Goal: Communication & Community: Connect with others

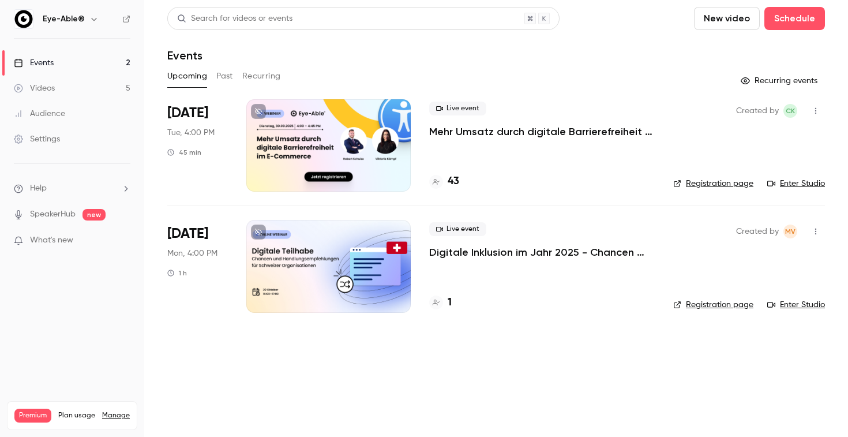
click at [817, 236] on button "button" at bounding box center [816, 231] width 18 height 18
click at [744, 293] on div "Invite to Studio" at bounding box center [771, 291] width 88 height 12
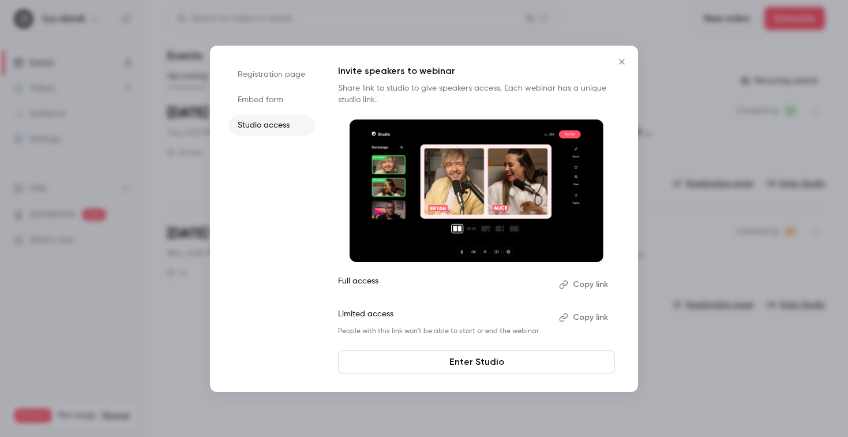
click at [588, 284] on button "Copy link" at bounding box center [584, 284] width 61 height 18
click at [624, 62] on icon "Close" at bounding box center [622, 61] width 14 height 9
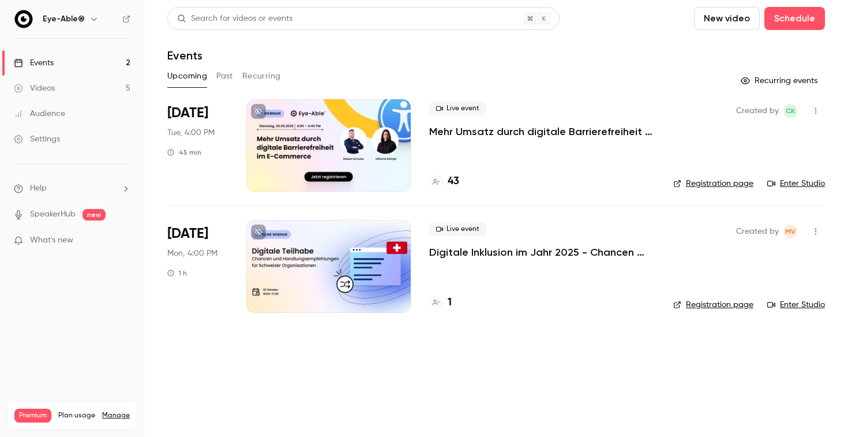
click at [589, 129] on p "Mehr Umsatz durch digitale Barrierefreiheit im E-Commerce" at bounding box center [542, 132] width 226 height 14
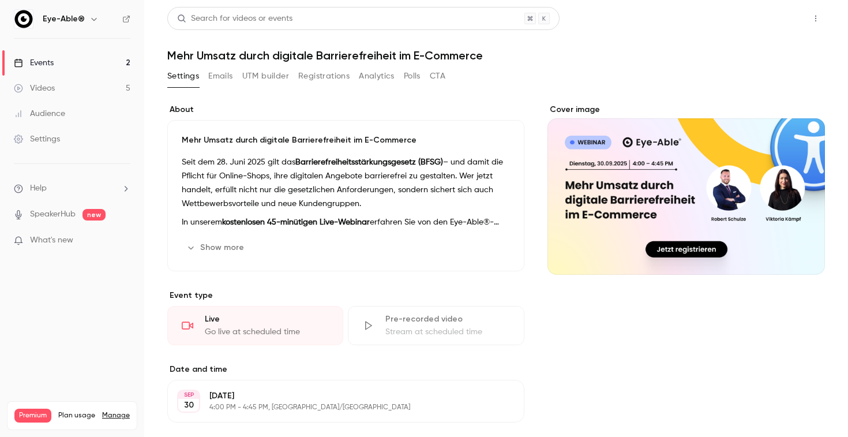
click at [779, 18] on button "Share" at bounding box center [775, 18] width 46 height 23
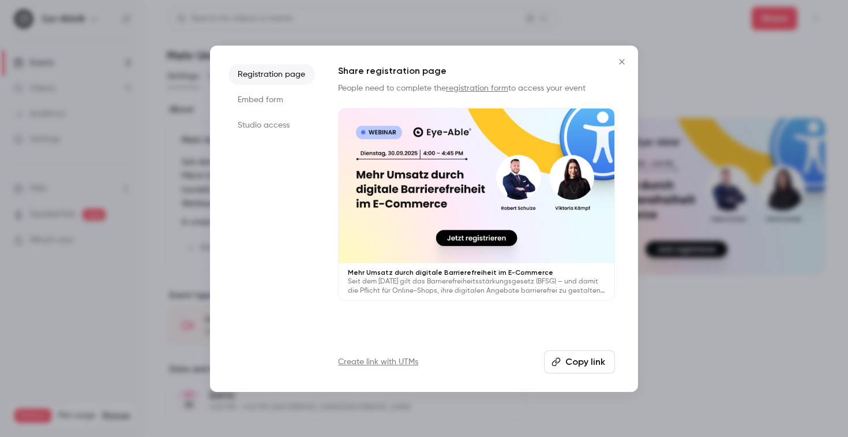
click at [615, 61] on icon "Close" at bounding box center [622, 61] width 14 height 9
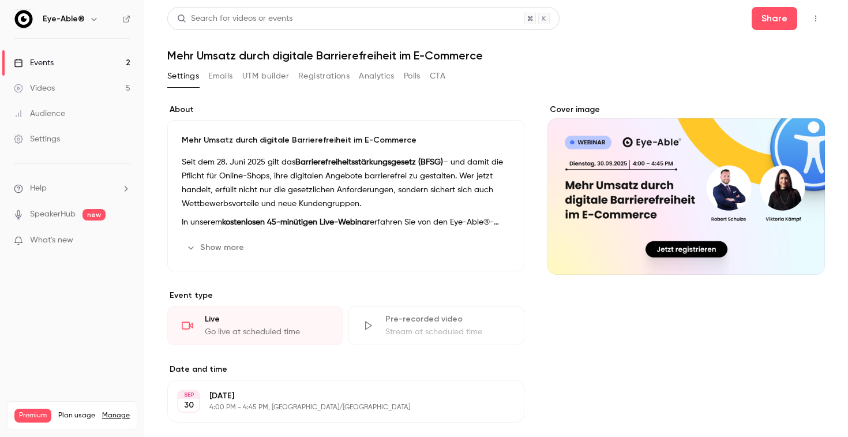
click at [813, 25] on button "button" at bounding box center [816, 18] width 18 height 18
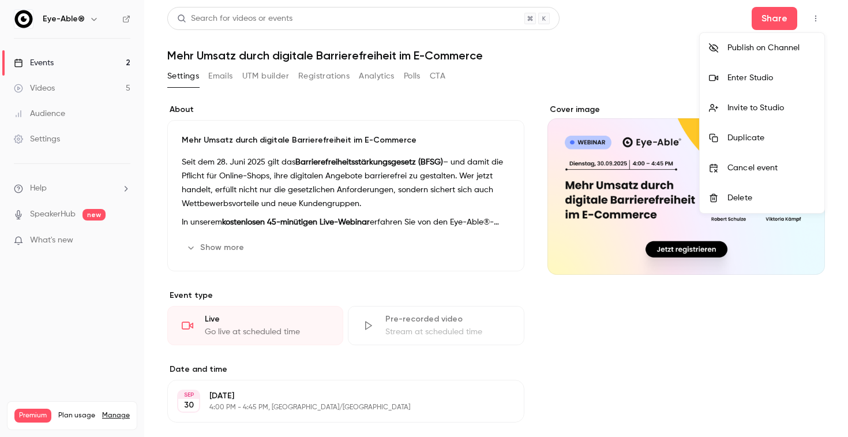
click at [775, 74] on div "Enter Studio" at bounding box center [771, 78] width 88 height 12
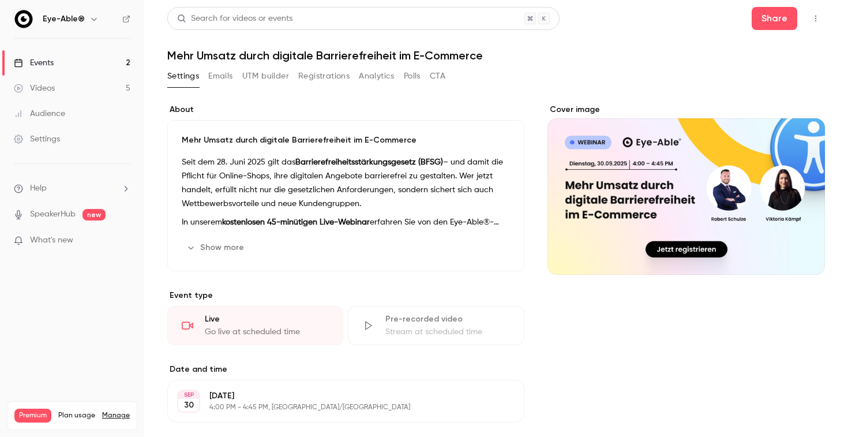
click at [815, 14] on button "button" at bounding box center [816, 18] width 18 height 18
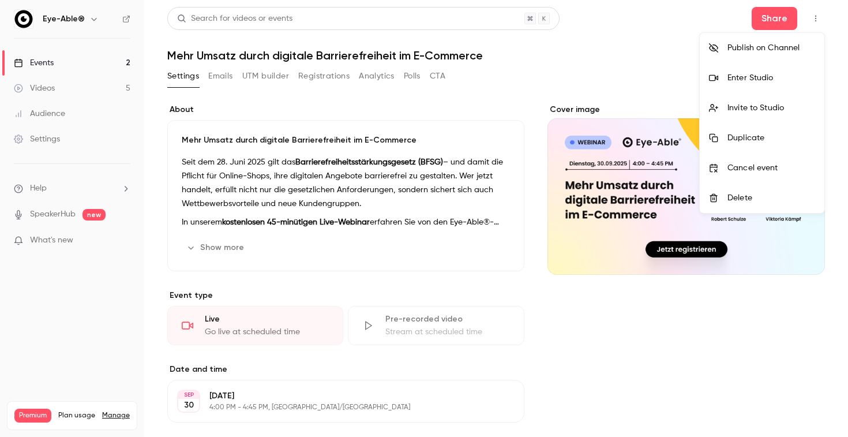
click at [768, 77] on div "Enter Studio" at bounding box center [771, 78] width 88 height 12
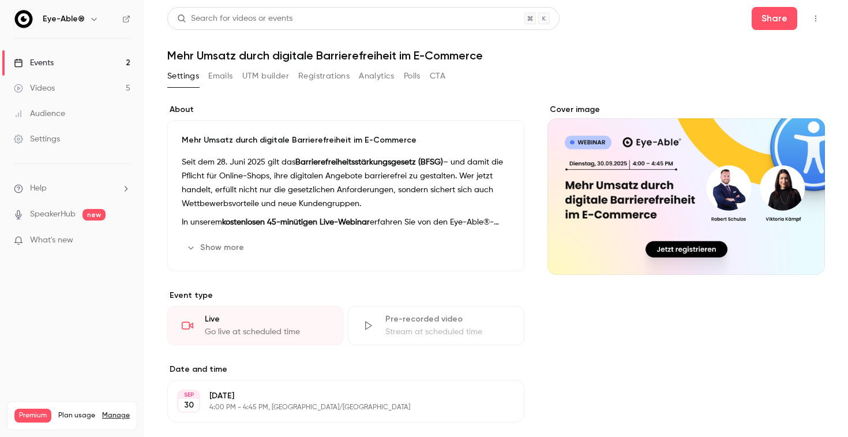
click at [814, 14] on icon "button" at bounding box center [815, 18] width 9 height 8
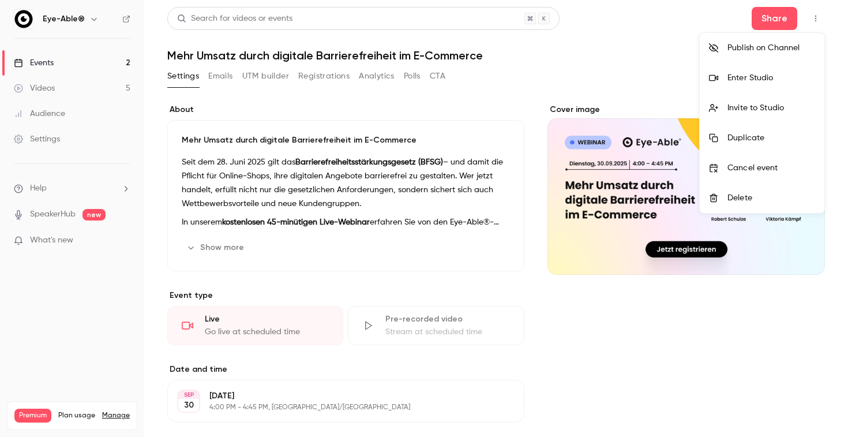
click at [762, 82] on div "Enter Studio" at bounding box center [771, 78] width 88 height 12
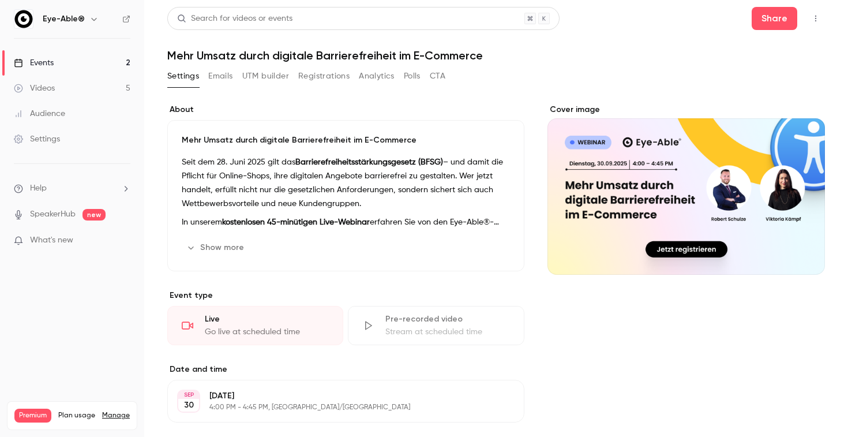
click at [118, 62] on link "Events 2" at bounding box center [72, 62] width 144 height 25
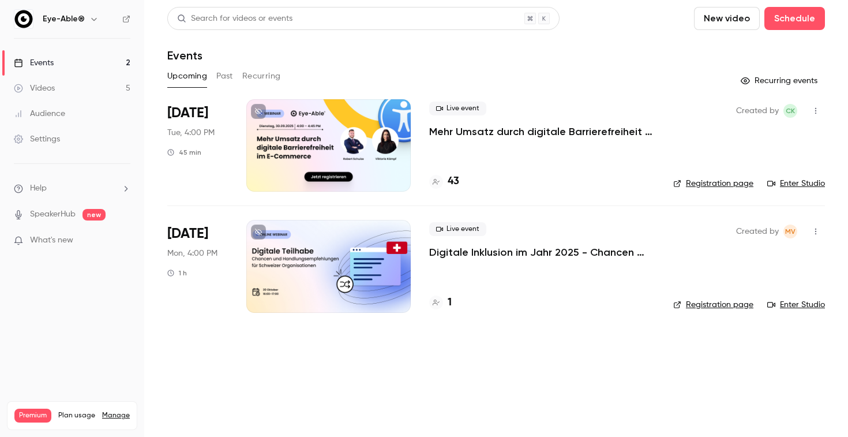
click at [489, 125] on p "Mehr Umsatz durch digitale Barrierefreiheit im E-Commerce" at bounding box center [542, 132] width 226 height 14
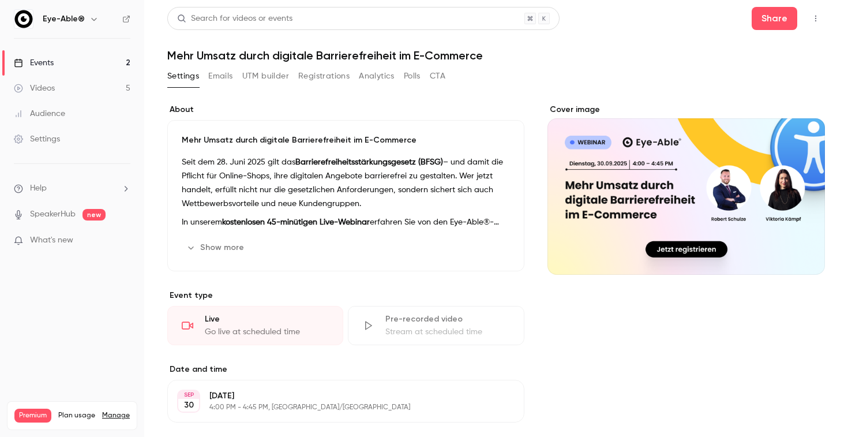
click at [816, 17] on icon "button" at bounding box center [815, 18] width 9 height 8
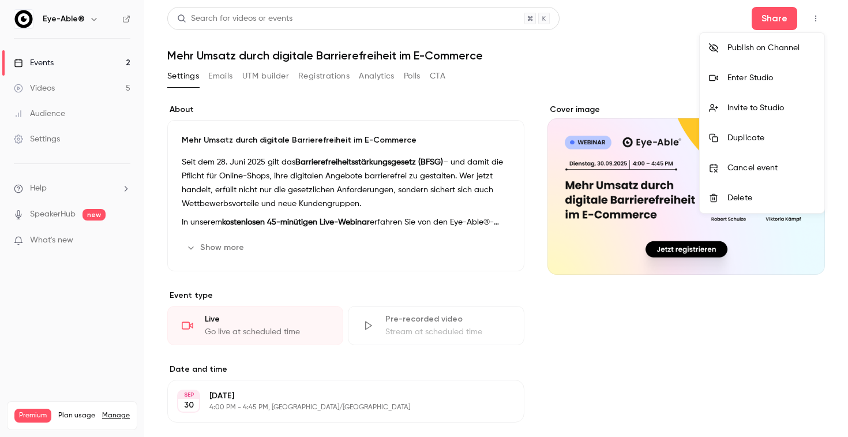
click at [767, 78] on div "Enter Studio" at bounding box center [771, 78] width 88 height 12
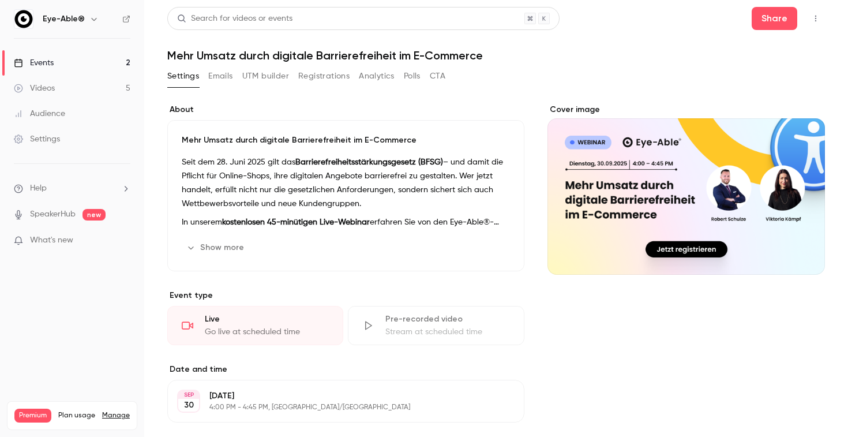
click at [816, 25] on button "button" at bounding box center [816, 18] width 18 height 18
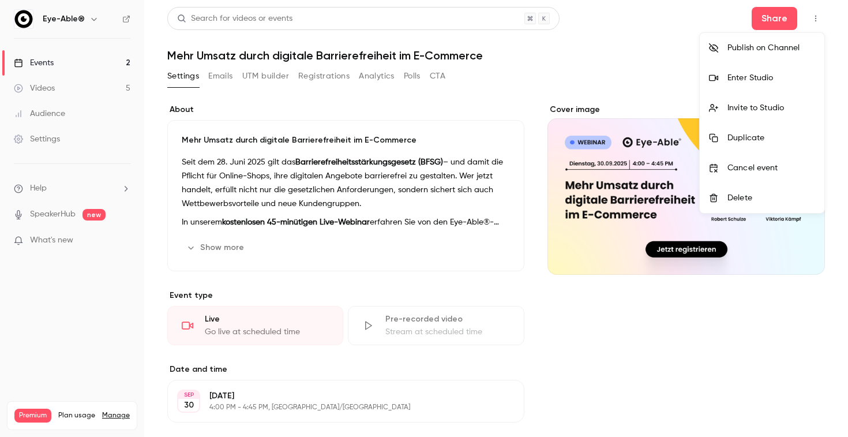
click at [780, 21] on div at bounding box center [424, 218] width 848 height 437
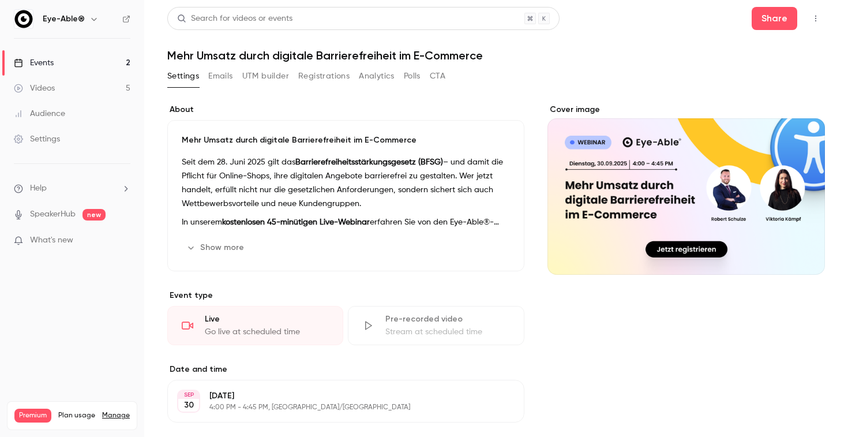
click at [780, 21] on button "Share" at bounding box center [775, 18] width 46 height 23
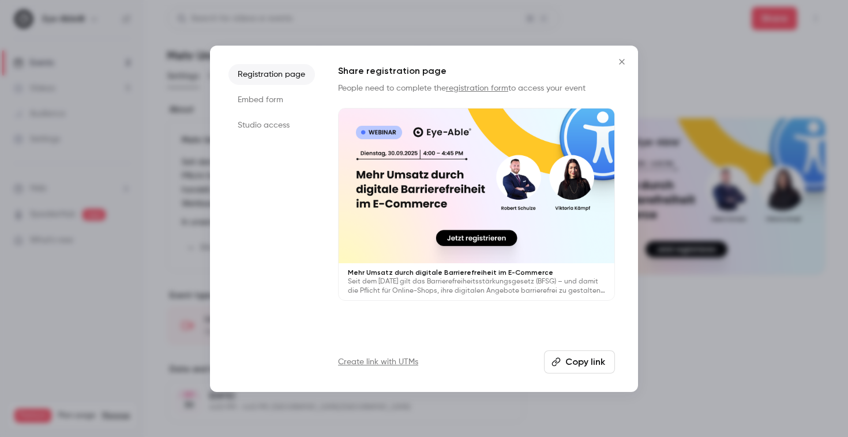
click at [285, 126] on li "Studio access" at bounding box center [271, 125] width 87 height 21
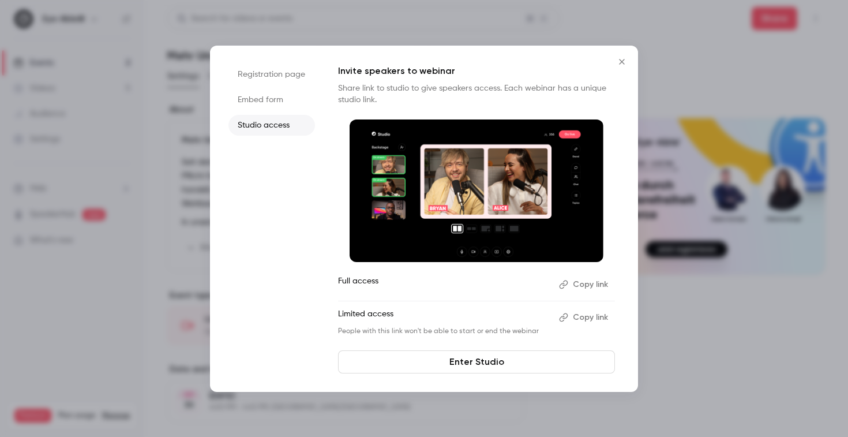
click at [591, 283] on button "Copy link" at bounding box center [584, 284] width 61 height 18
click at [620, 62] on icon "Close" at bounding box center [622, 61] width 14 height 9
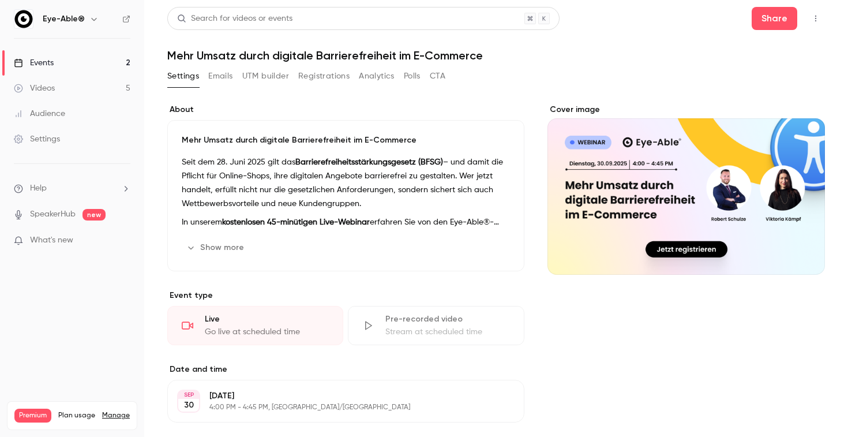
click at [80, 69] on link "Events 2" at bounding box center [72, 62] width 144 height 25
